Goal: Check status: Check status

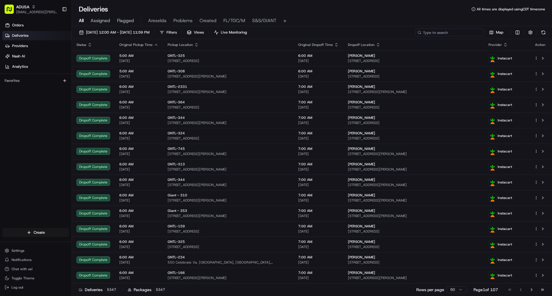
paste input "m708585209"
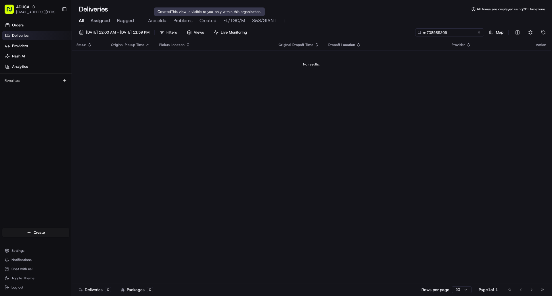
type input "m708585209"
click at [204, 18] on span "Created" at bounding box center [208, 20] width 17 height 7
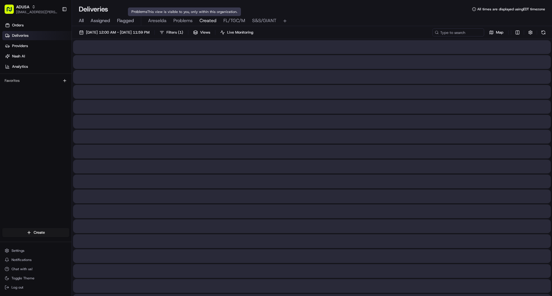
drag, startPoint x: 180, startPoint y: 21, endPoint x: 180, endPoint y: 27, distance: 5.8
click at [180, 21] on span "Problems" at bounding box center [182, 20] width 19 height 7
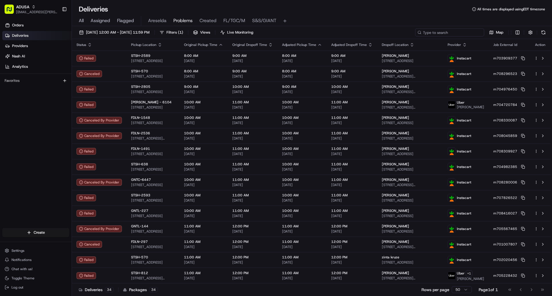
paste input "m708585209"
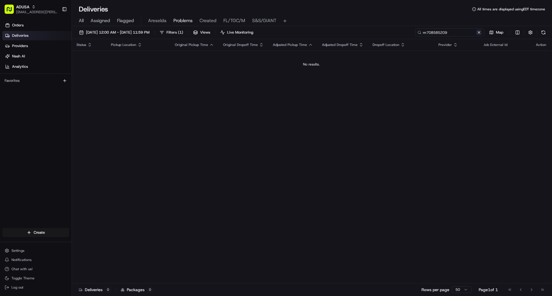
type input "m708585209"
click at [479, 31] on button at bounding box center [479, 33] width 6 height 6
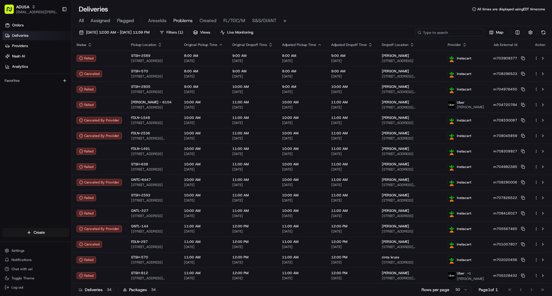
paste input "m698117826"
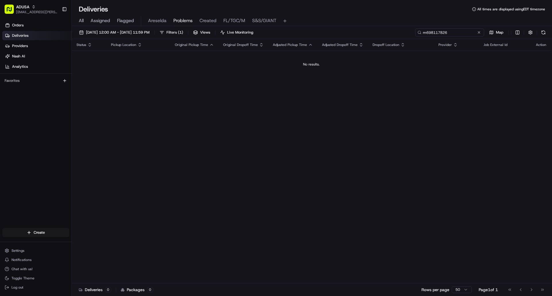
type input "m698117826"
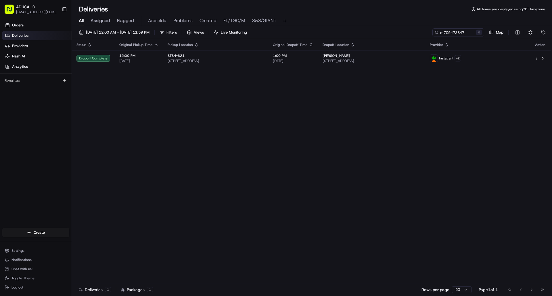
click at [478, 32] on button at bounding box center [479, 33] width 6 height 6
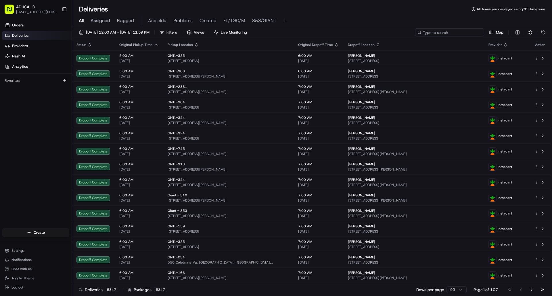
paste input "m698117826"
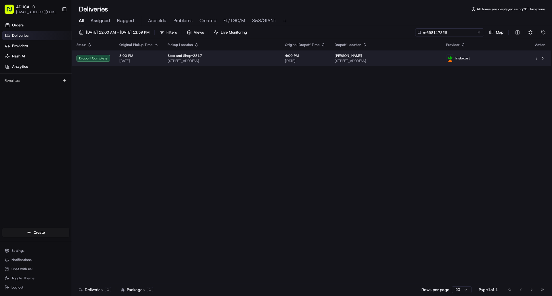
type input "m698117826"
click at [437, 57] on div "[PERSON_NAME]" at bounding box center [386, 55] width 103 height 5
